Goal: Task Accomplishment & Management: Use online tool/utility

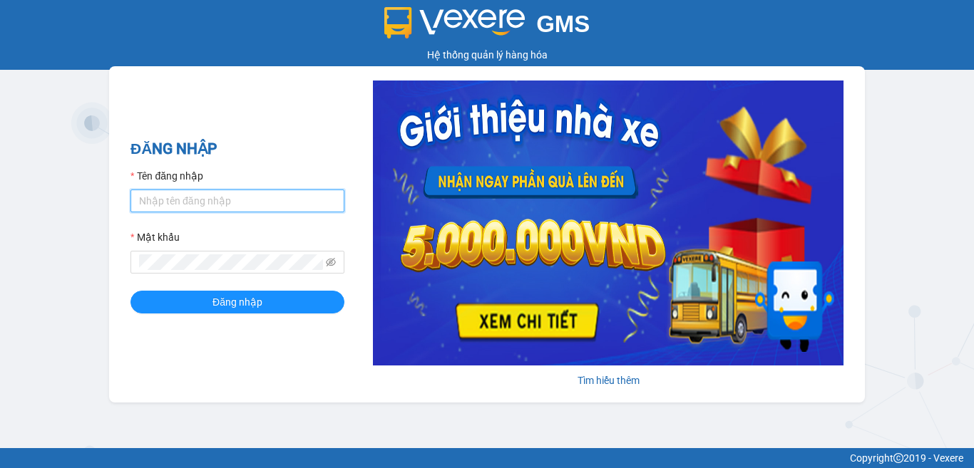
click at [254, 207] on input "Tên đăng nhập" at bounding box center [237, 201] width 214 height 23
type input "tutrinh.trangngocphat"
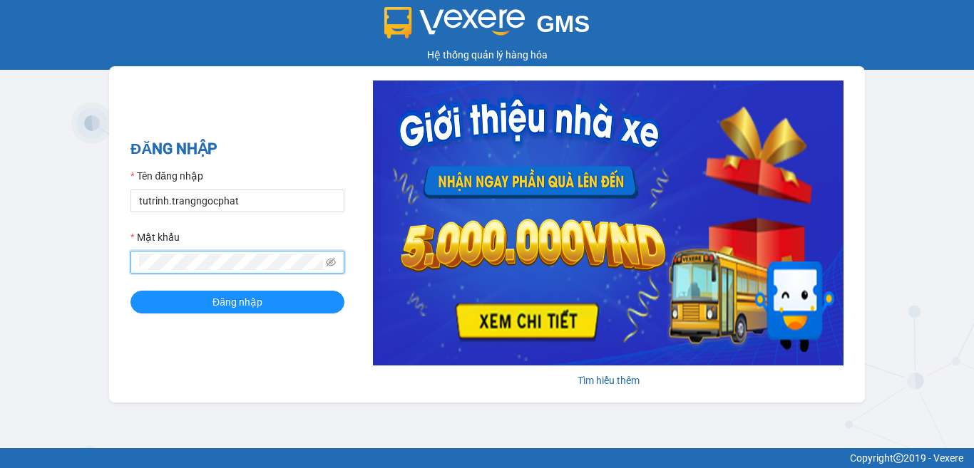
click at [130, 291] on button "Đăng nhập" at bounding box center [237, 302] width 214 height 23
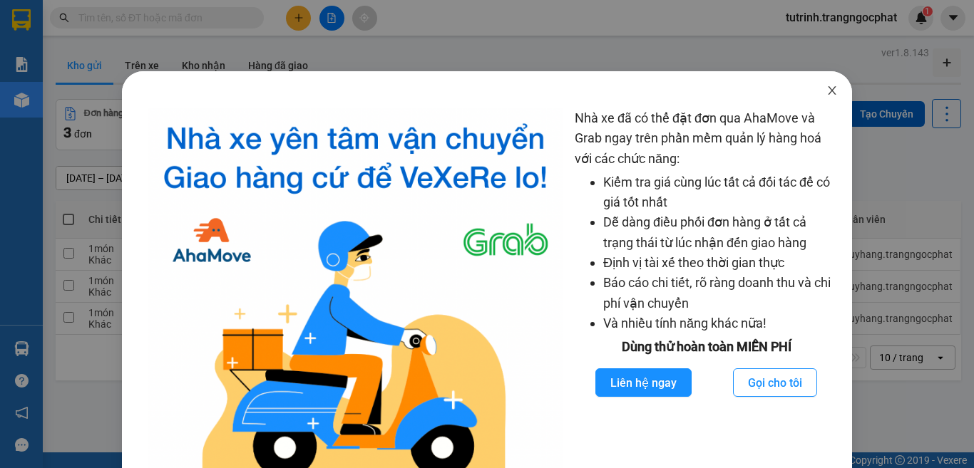
click at [818, 97] on span "Close" at bounding box center [832, 91] width 40 height 40
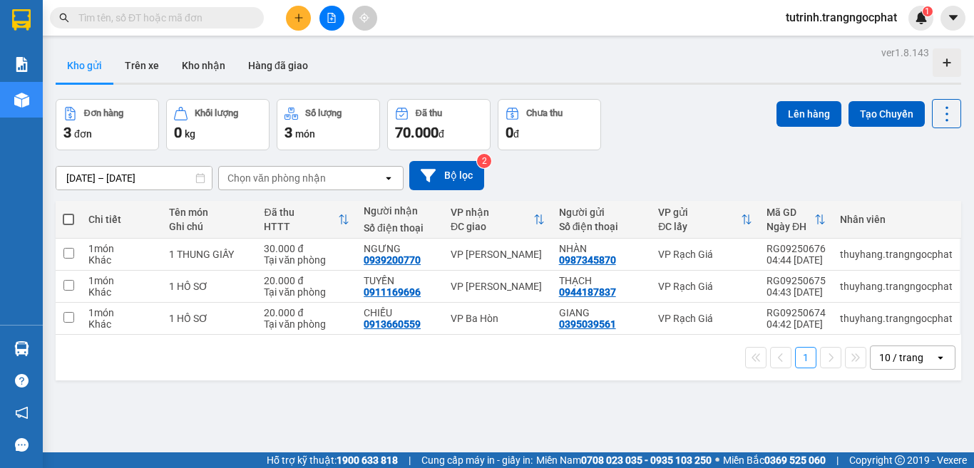
click at [71, 221] on span at bounding box center [68, 219] width 11 height 11
click at [68, 212] on input "checkbox" at bounding box center [68, 212] width 0 height 0
checkbox input "true"
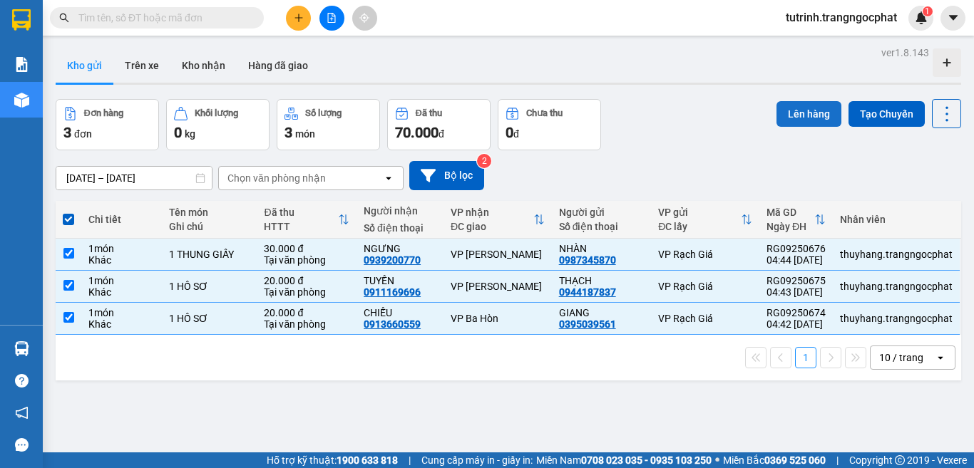
click at [791, 116] on button "Lên hàng" at bounding box center [808, 114] width 65 height 26
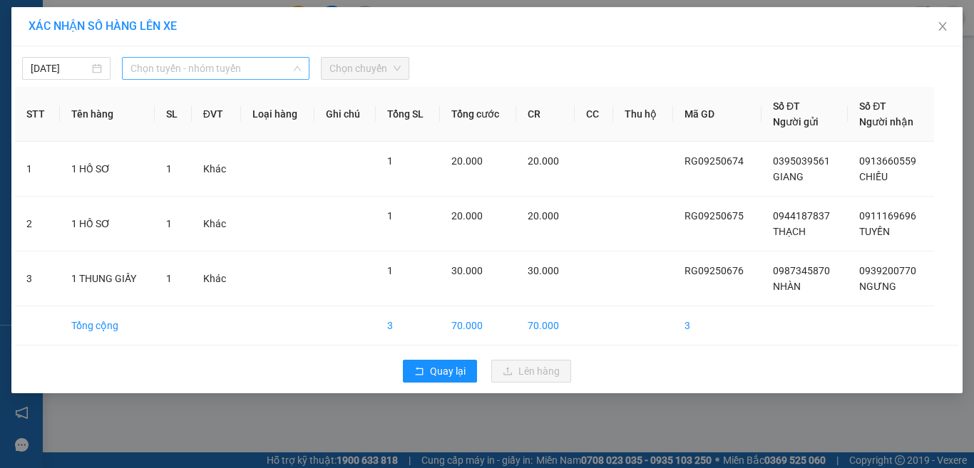
click at [230, 73] on span "Chọn tuyến - nhóm tuyến" at bounding box center [215, 68] width 170 height 21
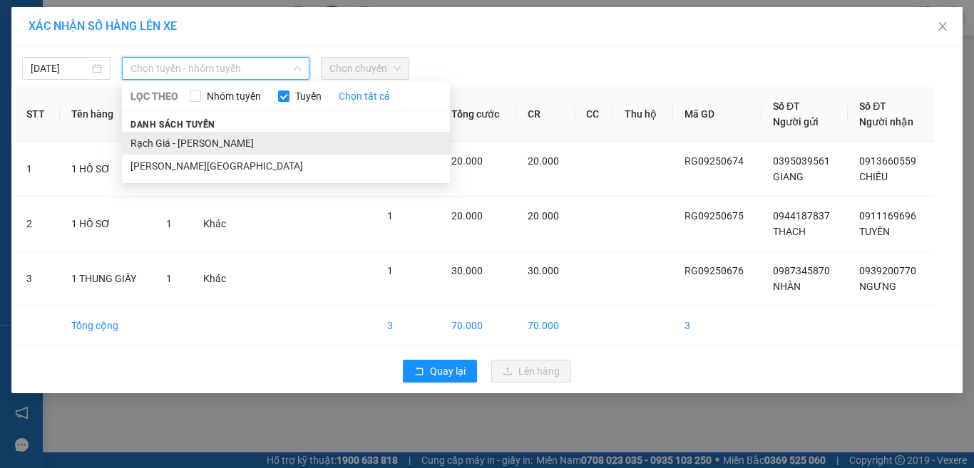
click at [208, 142] on li "Rạch Giá - Hà Tiên" at bounding box center [286, 143] width 328 height 23
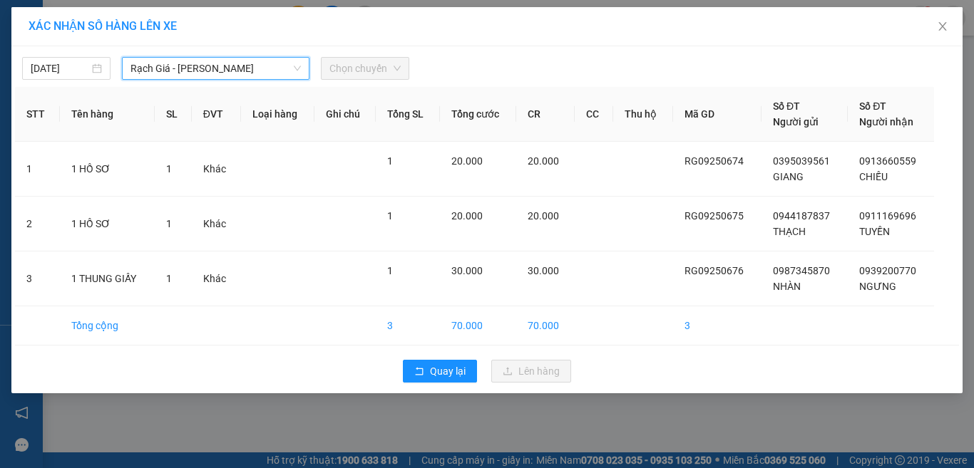
click at [373, 76] on span "Chọn chuyến" at bounding box center [364, 68] width 71 height 21
click at [389, 68] on span "Chọn chuyến" at bounding box center [364, 68] width 71 height 21
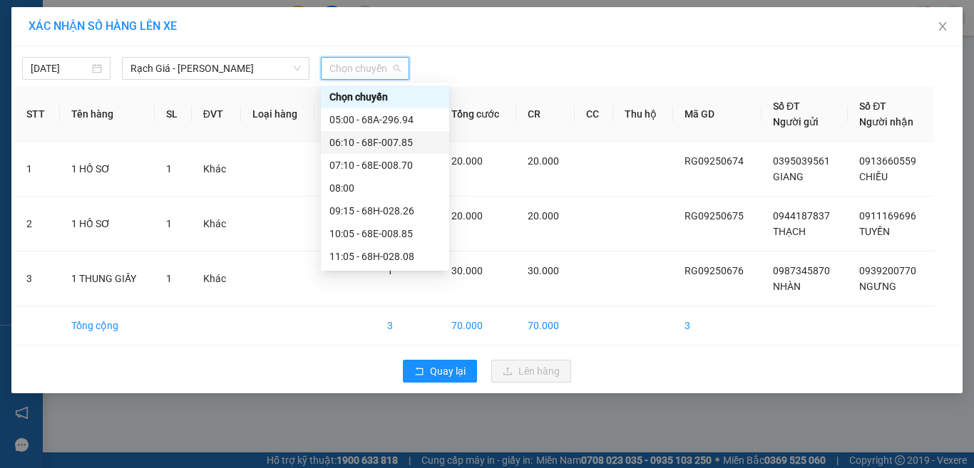
click at [356, 144] on div "06:10 - 68F-007.85" at bounding box center [384, 143] width 111 height 16
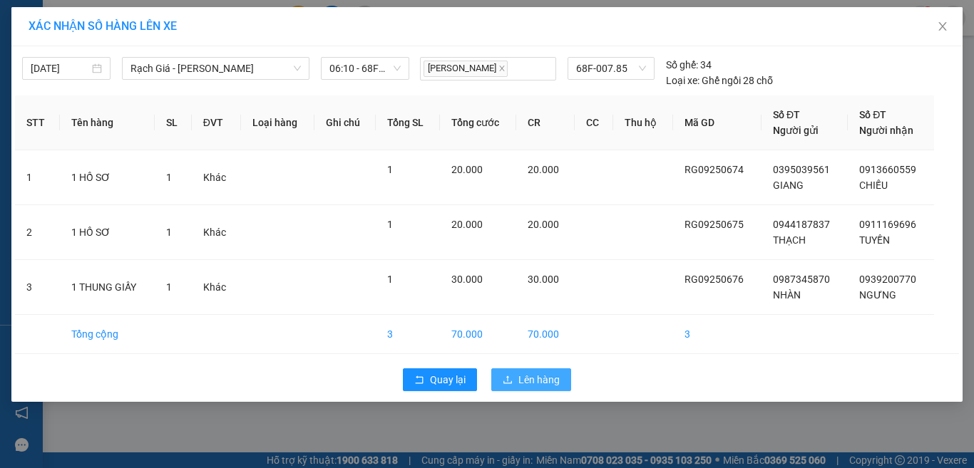
click at [542, 376] on span "Lên hàng" at bounding box center [538, 380] width 41 height 16
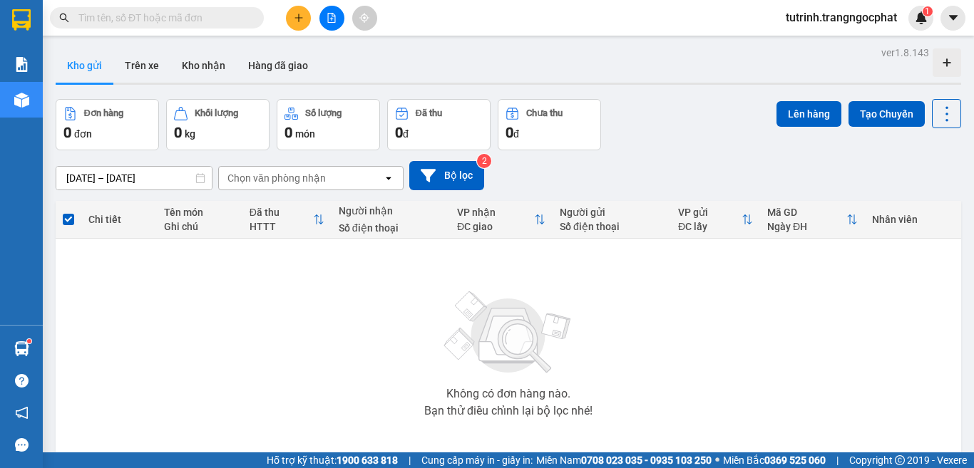
drag, startPoint x: 413, startPoint y: 373, endPoint x: 689, endPoint y: 51, distance: 424.1
click at [411, 364] on div "Không có đơn hàng nào. Bạn thử điều chỉnh lại bộ lọc nhé!" at bounding box center [508, 350] width 891 height 214
click at [81, 69] on button "Kho gửi" at bounding box center [85, 65] width 58 height 34
click at [776, 115] on button "Lên hàng" at bounding box center [808, 114] width 65 height 26
click at [104, 64] on button "Kho gửi" at bounding box center [85, 65] width 58 height 34
